Goal: Information Seeking & Learning: Find specific fact

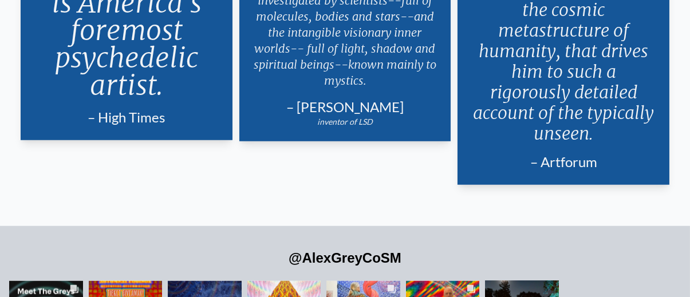
scroll to position [2062, 0]
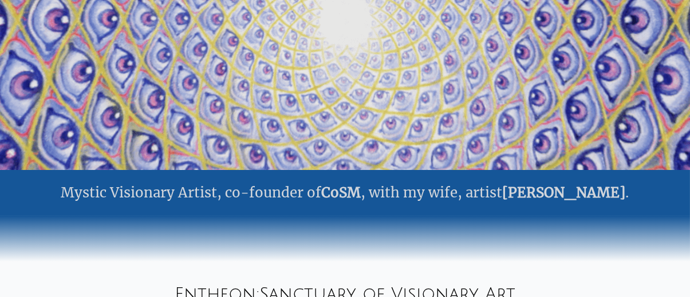
scroll to position [0, 0]
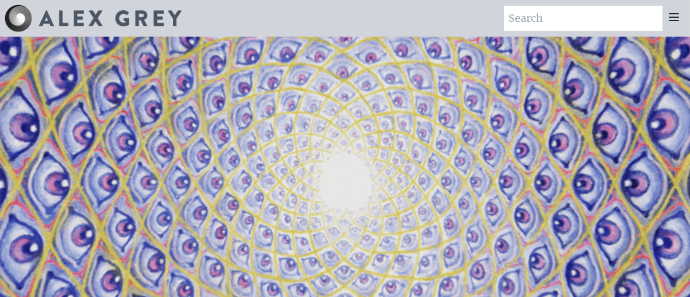
click at [596, 20] on input "search" at bounding box center [583, 18] width 159 height 25
paste input "“Body/Mind as a Vibratory Field of Energy.”"
type input "“Body/Mind as a Vibratory Field of Energy.”"
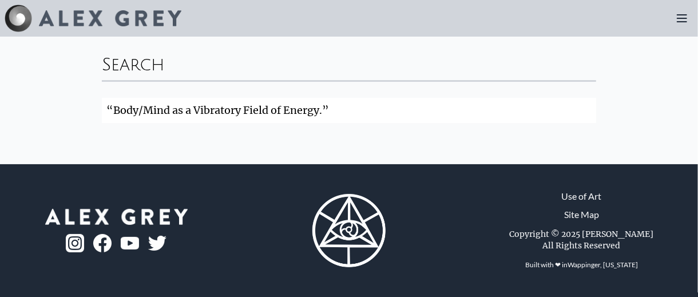
click at [393, 98] on input "“Body/Mind as a Vibratory Field of Energy.”" at bounding box center [349, 110] width 494 height 25
click button "Search" at bounding box center [0, 0] width 0 height 0
click at [391, 98] on input "“Body/Mind as a Vibratory Field of Energy.”" at bounding box center [349, 110] width 494 height 25
click button "Search" at bounding box center [0, 0] width 0 height 0
click at [391, 98] on input "Body/Mind as a Vibratory Field of Energy" at bounding box center [349, 110] width 494 height 25
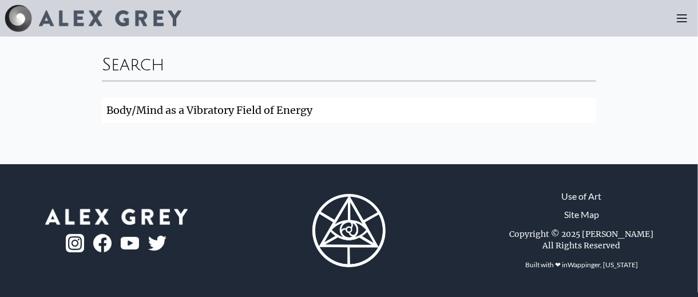
click button "Search" at bounding box center [0, 0] width 0 height 0
click at [251, 98] on input "Body/Mind as a Vibratory Field of Energy" at bounding box center [349, 110] width 494 height 25
type input "Nature Of Mind"
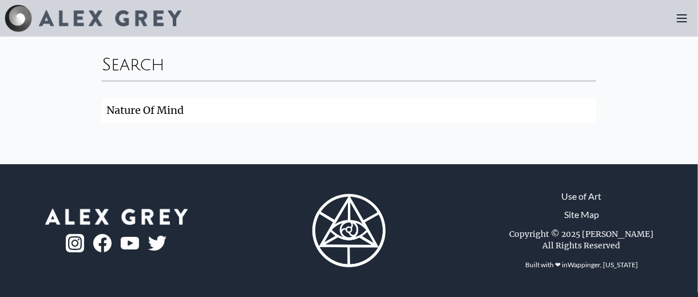
click button "Search" at bounding box center [0, 0] width 0 height 0
click at [257, 98] on input "Nature Of Mind" at bounding box center [349, 110] width 494 height 25
click button "Search" at bounding box center [0, 0] width 0 height 0
click at [539, 87] on div "Search Nature Of Mind Search" at bounding box center [349, 89] width 513 height 105
click at [524, 98] on input "Nature Of Mind" at bounding box center [349, 110] width 494 height 25
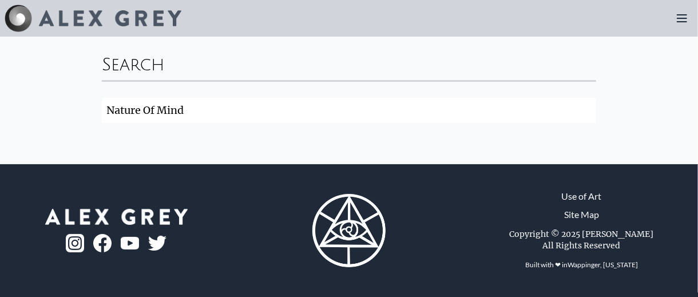
click at [526, 98] on input "Nature Of Mind" at bounding box center [349, 110] width 494 height 25
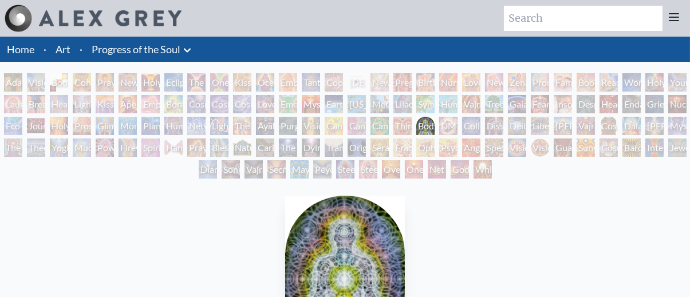
click at [370, 73] on div "Newborn" at bounding box center [379, 82] width 18 height 18
click at [251, 139] on div "Nature of Mind" at bounding box center [242, 148] width 18 height 18
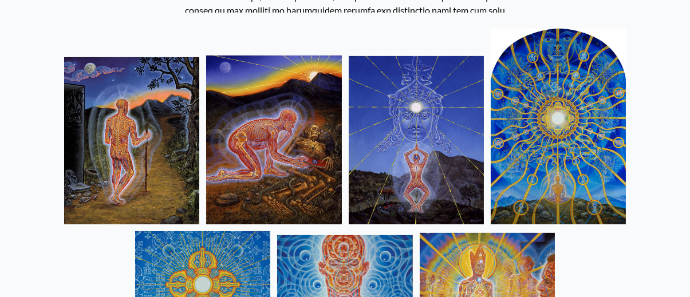
scroll to position [916, 0]
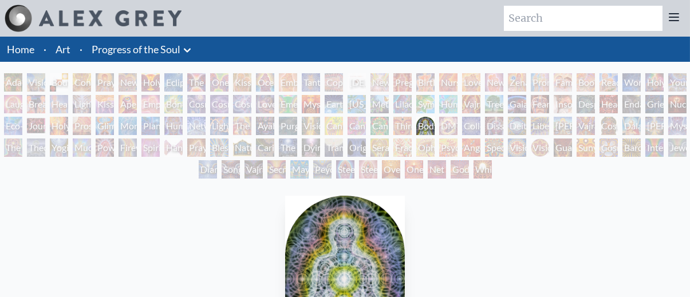
drag, startPoint x: 658, startPoint y: 81, endPoint x: 666, endPoint y: 79, distance: 7.6
click at [389, 117] on div "Cannabacchus" at bounding box center [379, 126] width 18 height 18
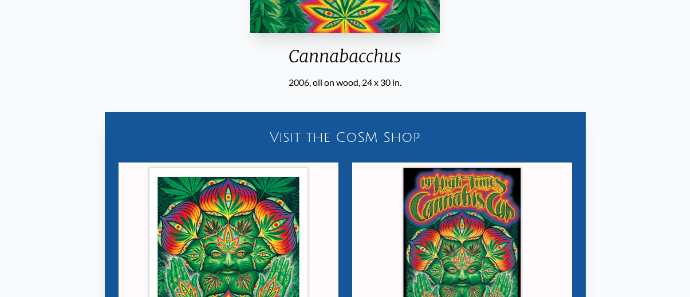
scroll to position [473, 0]
